Goal: Find specific page/section: Find specific page/section

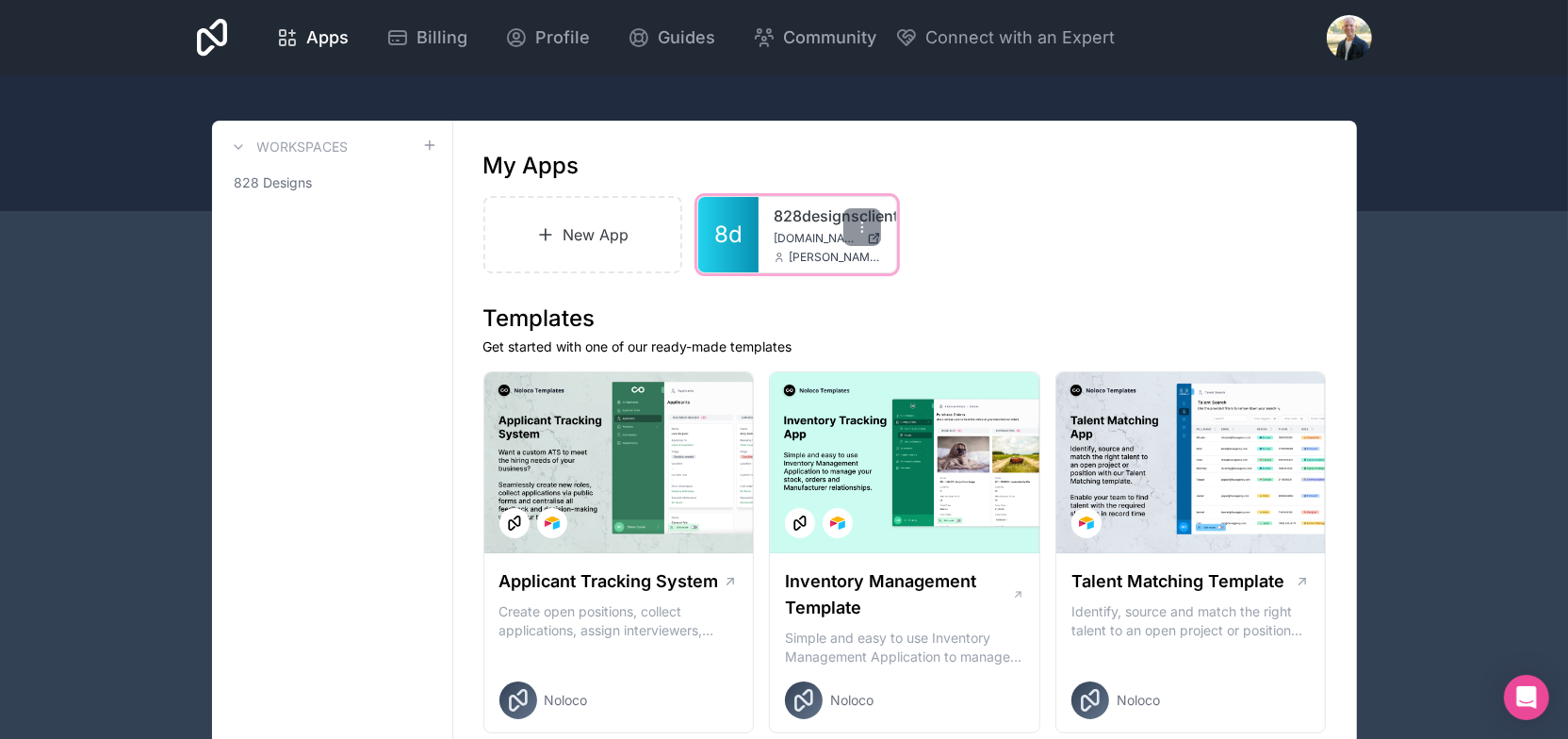
click at [792, 236] on span "[DOMAIN_NAME]" at bounding box center [816, 238] width 86 height 15
click at [425, 38] on span "Billing" at bounding box center [442, 38] width 51 height 27
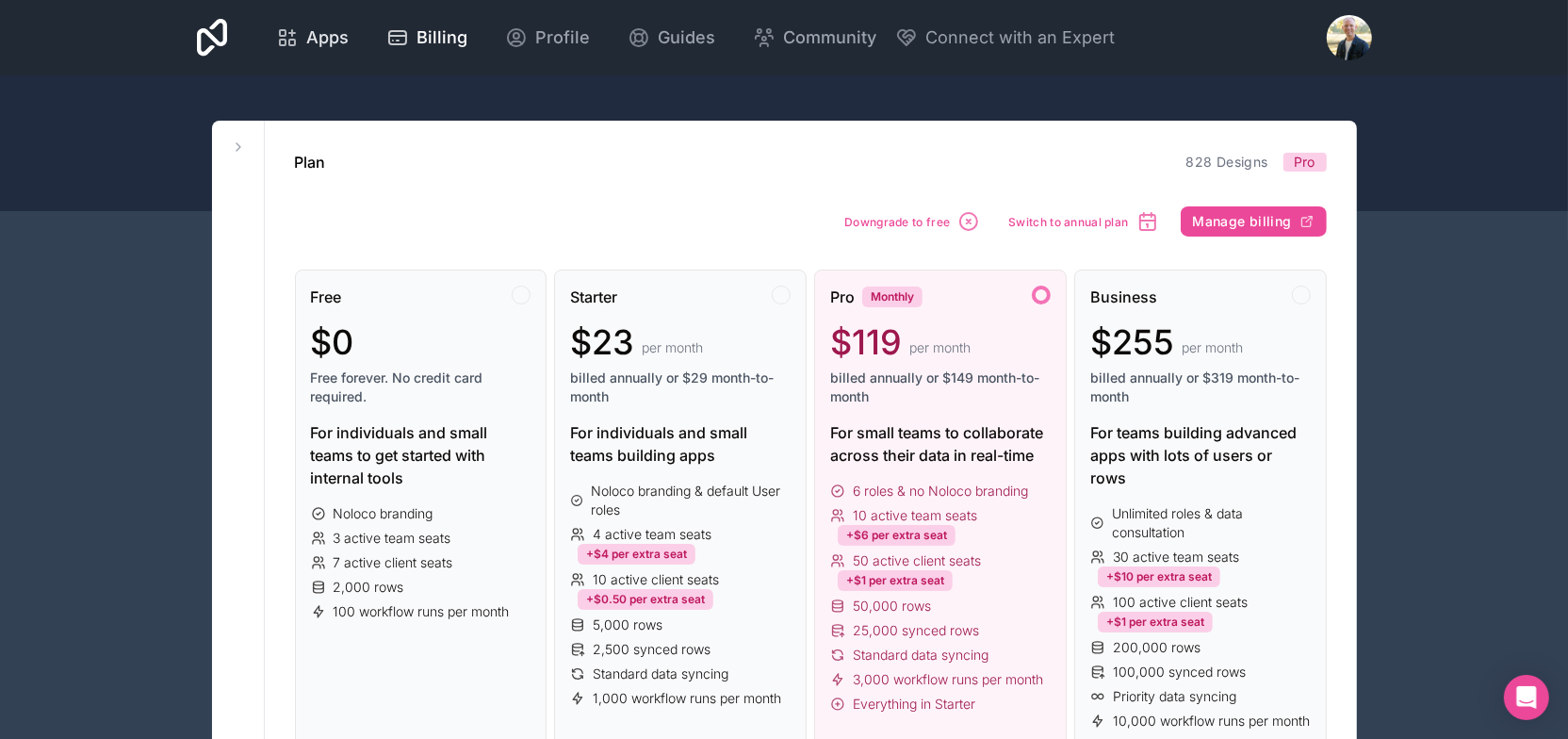
click at [324, 42] on span "Apps" at bounding box center [327, 38] width 42 height 27
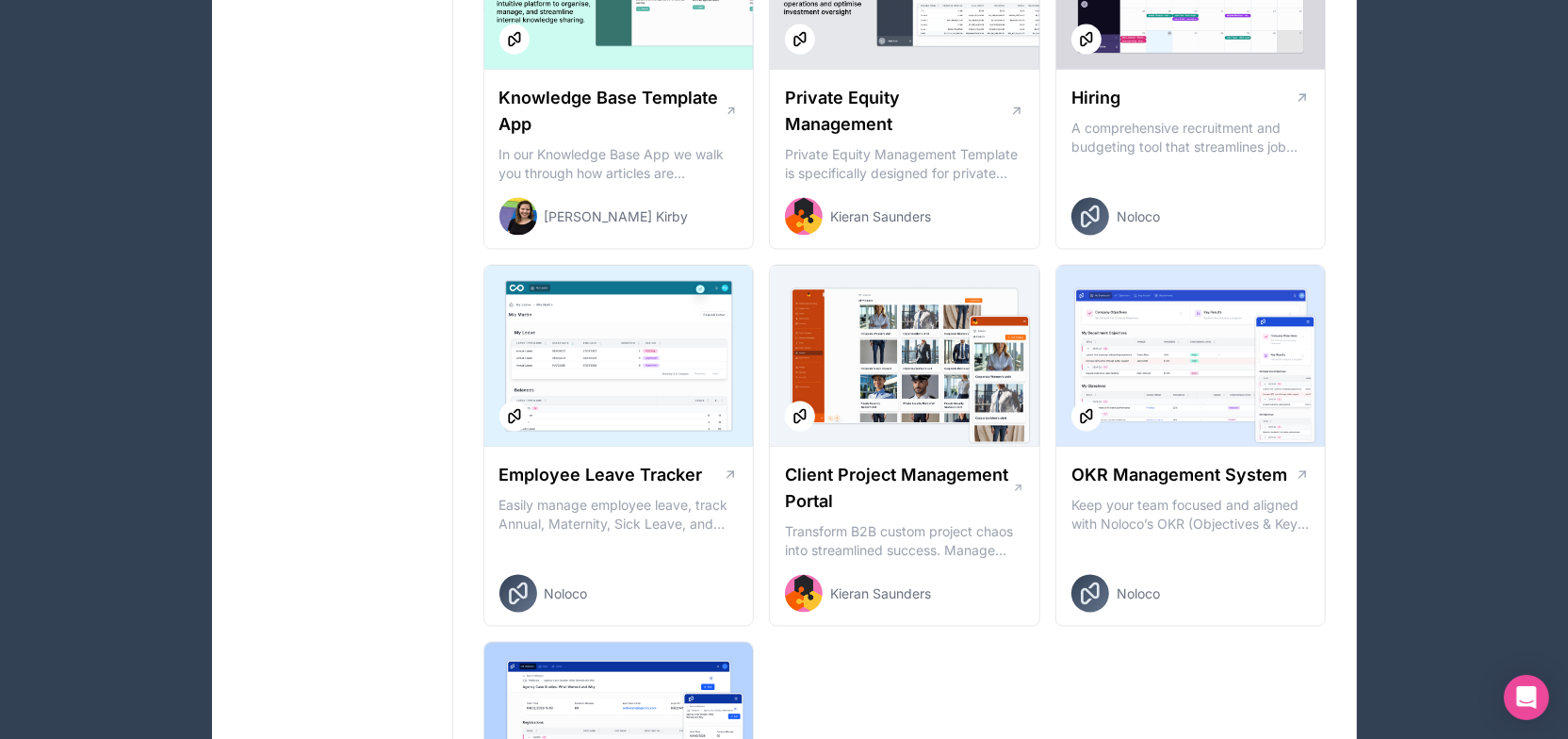
scroll to position [2450, 0]
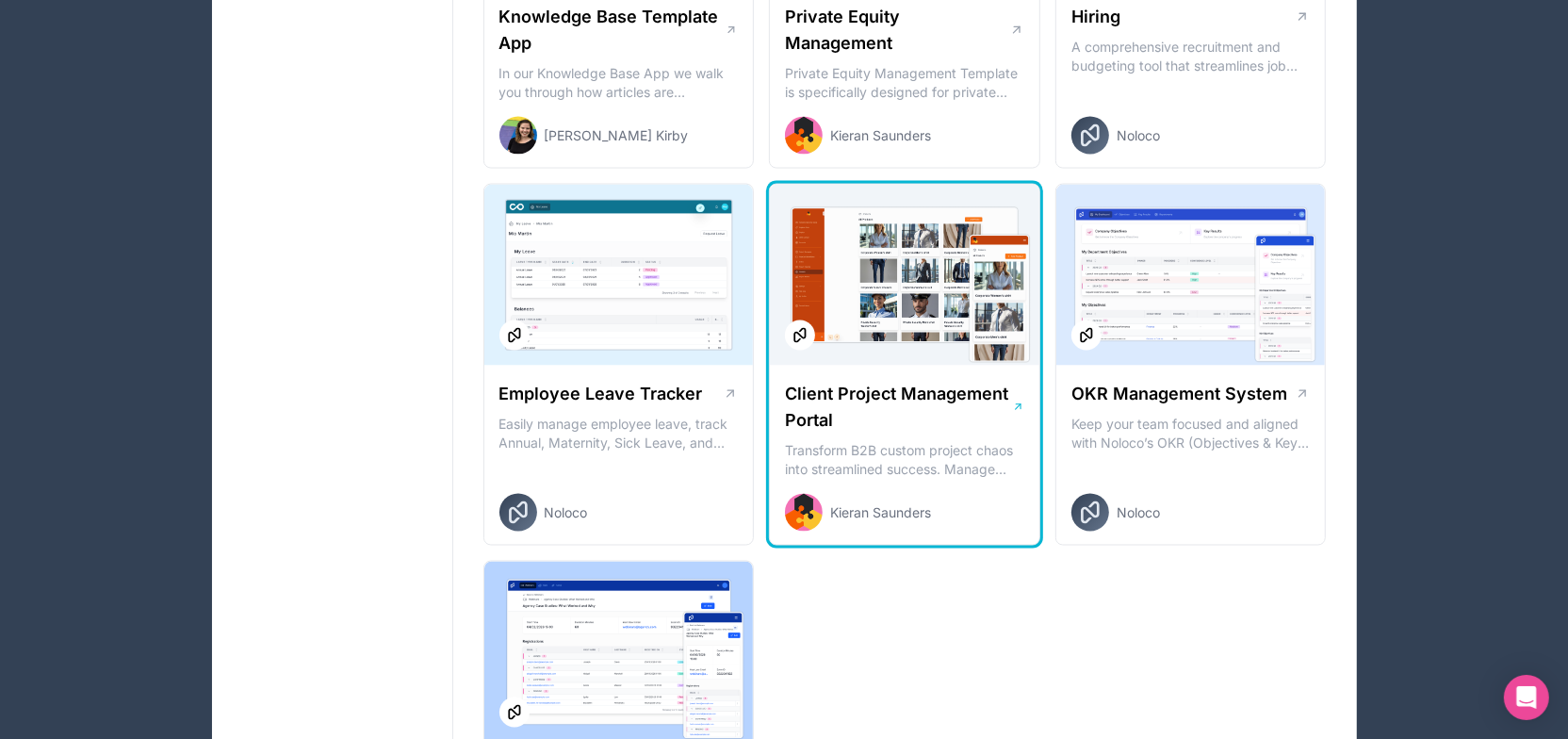
click at [929, 401] on h1 "Client Project Management Portal" at bounding box center [899, 406] width 227 height 52
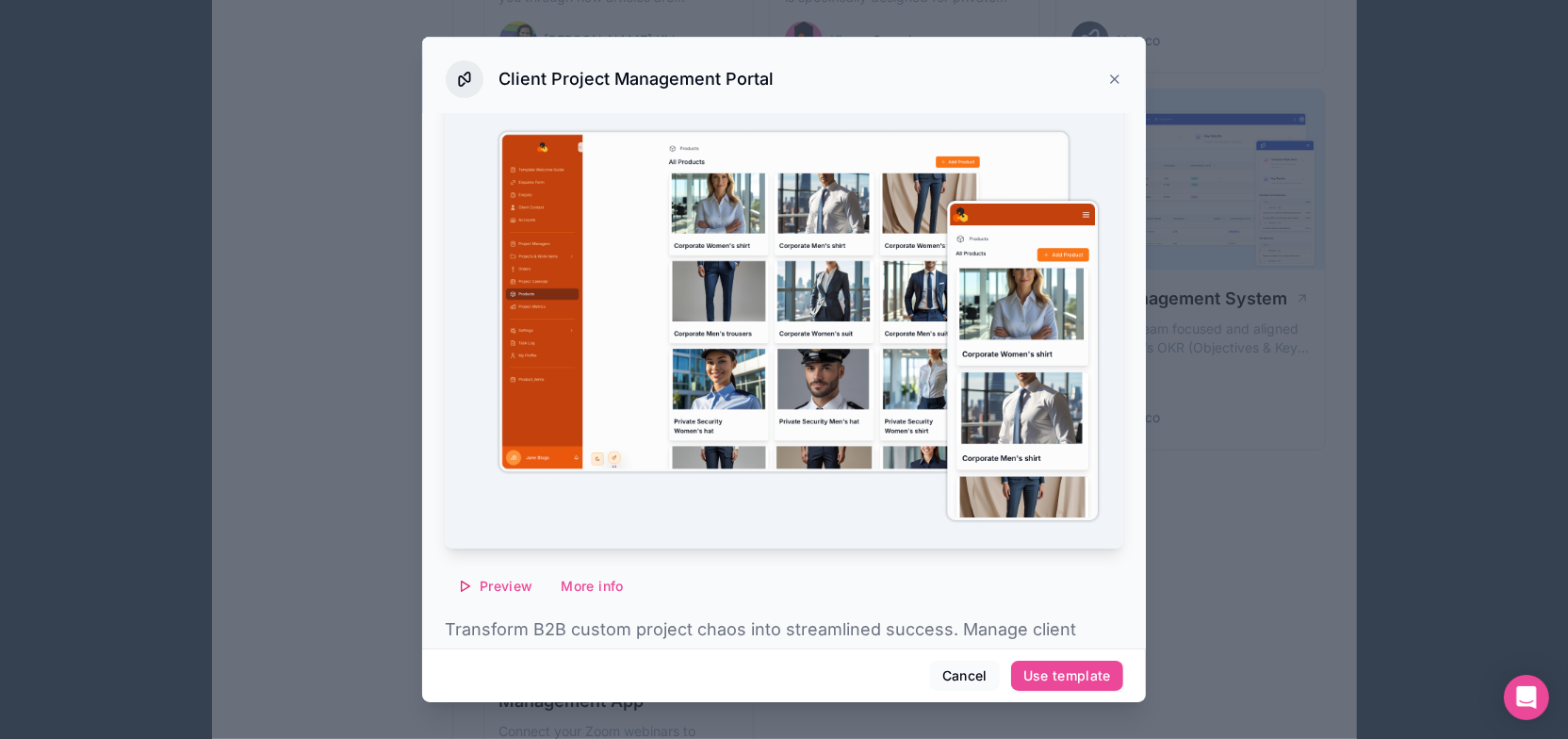
scroll to position [73, 0]
click at [498, 584] on button "Preview" at bounding box center [494, 587] width 100 height 31
